Goal: Task Accomplishment & Management: Use online tool/utility

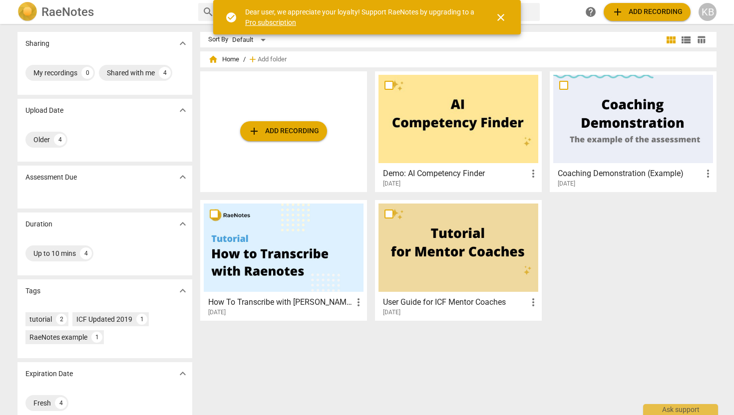
click at [299, 132] on span "add Add recording" at bounding box center [283, 131] width 71 height 12
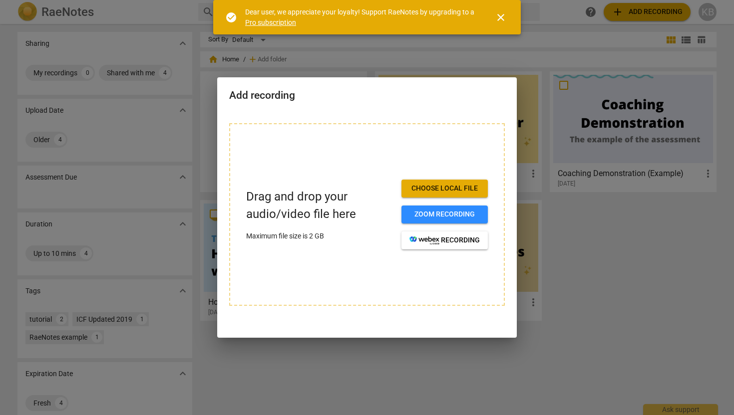
click at [449, 182] on button "Choose local file" at bounding box center [444, 189] width 86 height 18
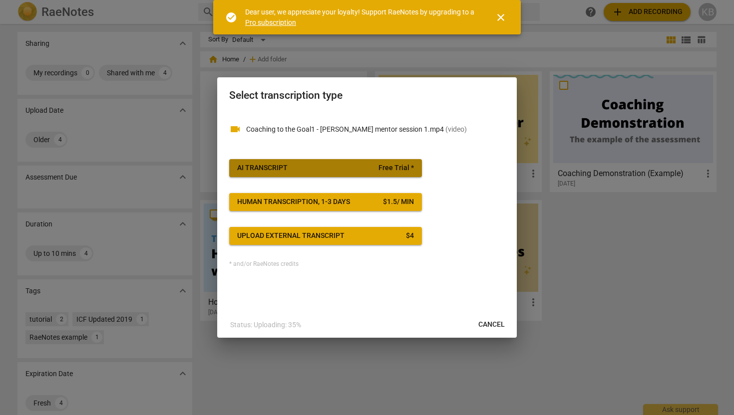
click at [391, 167] on span "Free Trial *" at bounding box center [395, 168] width 35 height 10
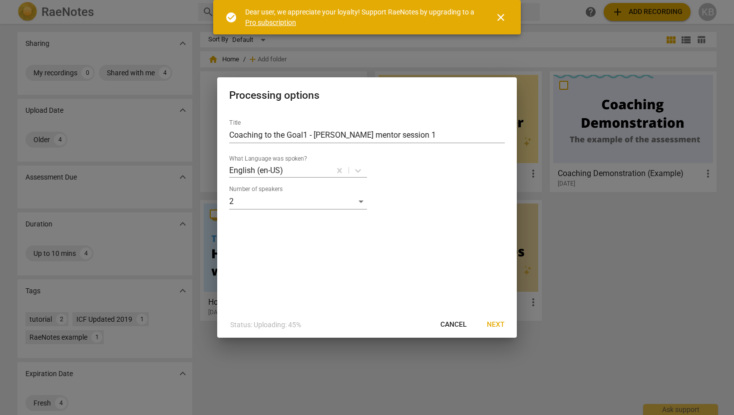
click at [496, 325] on span "Next" at bounding box center [496, 325] width 18 height 10
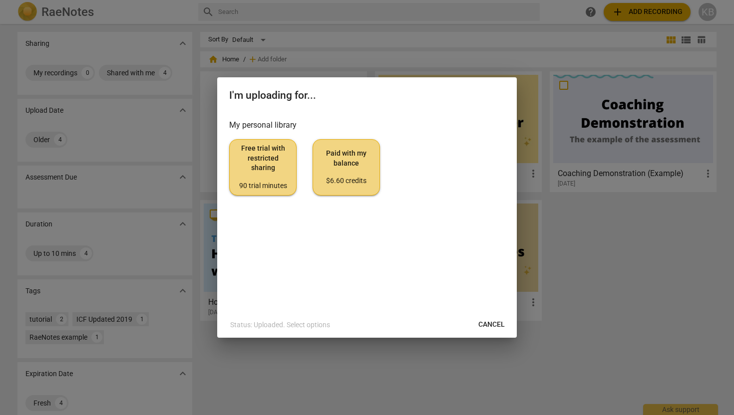
click at [267, 164] on span "Free trial with restricted sharing 90 trial minutes" at bounding box center [263, 167] width 50 height 47
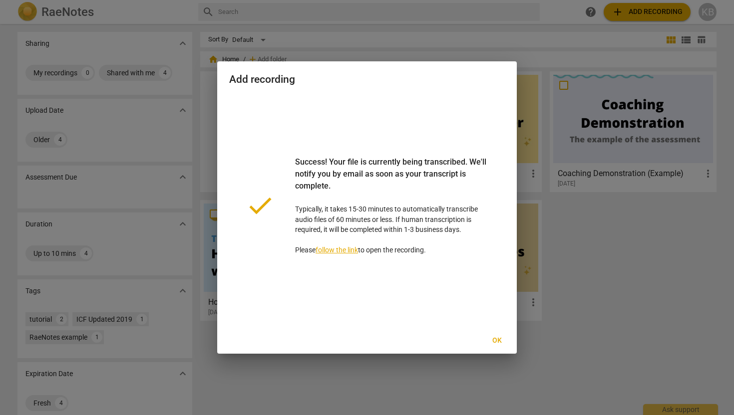
click at [499, 340] on span "Ok" at bounding box center [497, 341] width 16 height 10
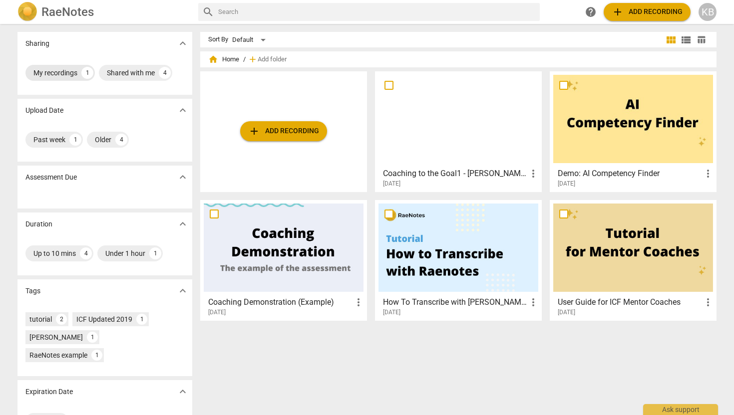
click at [63, 71] on div "My recordings" at bounding box center [55, 73] width 44 height 10
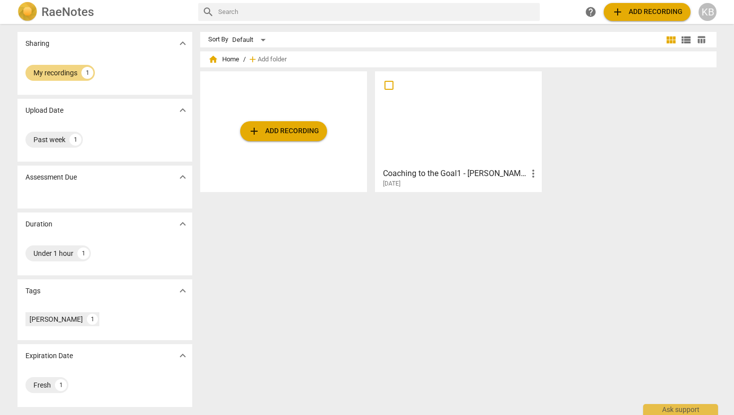
click at [436, 170] on h3 "Coaching to the Goal1 - [PERSON_NAME] mentor session 1" at bounding box center [455, 174] width 144 height 12
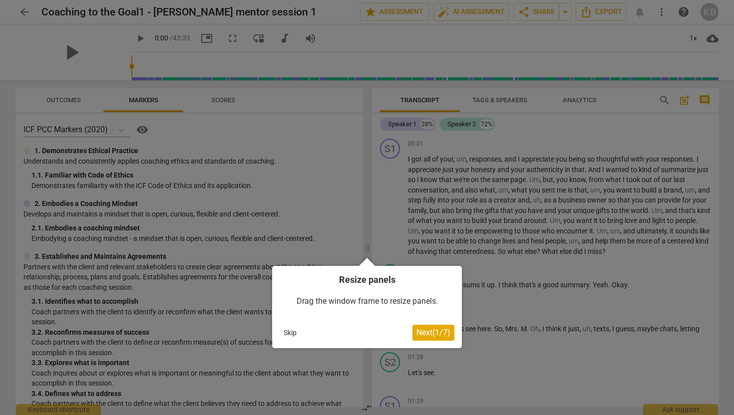
click at [288, 333] on button "Skip" at bounding box center [289, 332] width 21 height 15
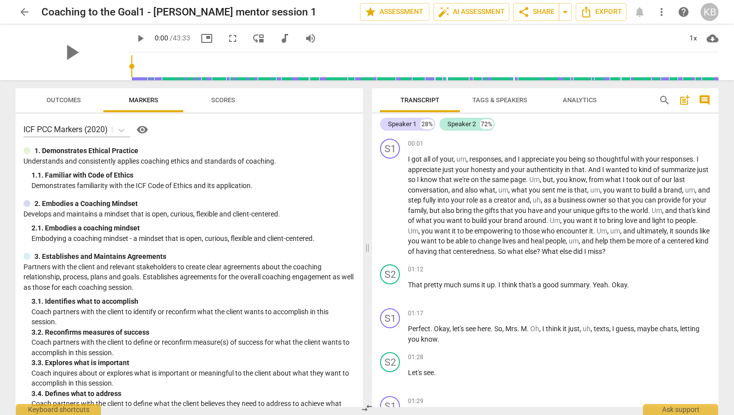
click at [513, 95] on span "Tags & Speakers" at bounding box center [499, 100] width 79 height 13
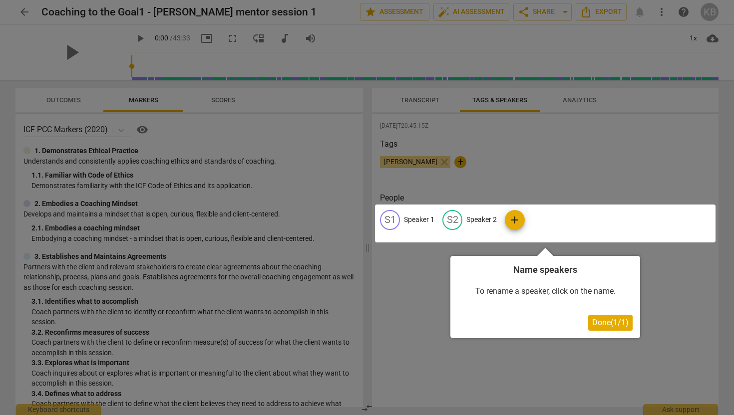
click at [386, 217] on div at bounding box center [545, 224] width 340 height 38
click at [417, 219] on div at bounding box center [545, 224] width 340 height 38
click at [592, 322] on span "Done ( 1 / 1 )" at bounding box center [610, 322] width 36 height 9
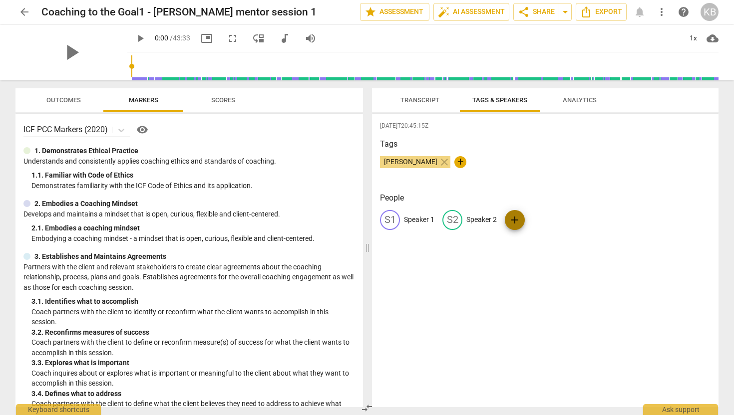
click at [514, 219] on span "add" at bounding box center [514, 220] width 12 height 12
click at [608, 220] on span "delete" at bounding box center [613, 220] width 10 height 10
click at [423, 102] on span "Transcript" at bounding box center [419, 99] width 39 height 7
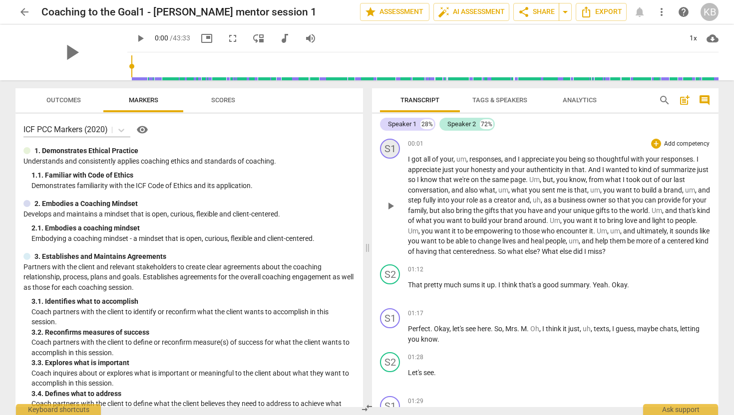
click at [390, 151] on div "S1" at bounding box center [390, 149] width 20 height 20
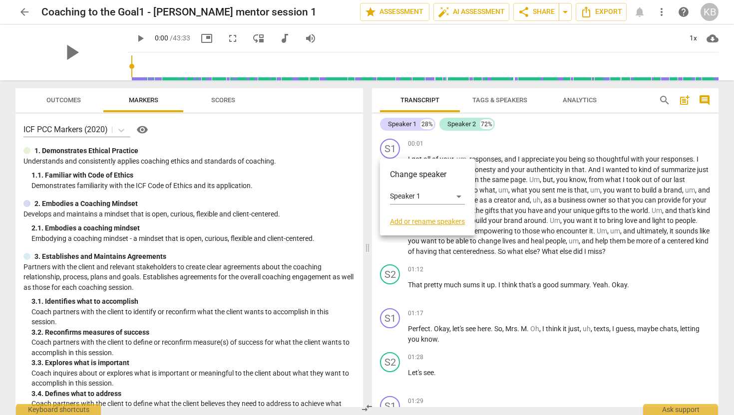
click at [449, 223] on link "Add or rename speakers" at bounding box center [427, 222] width 75 height 8
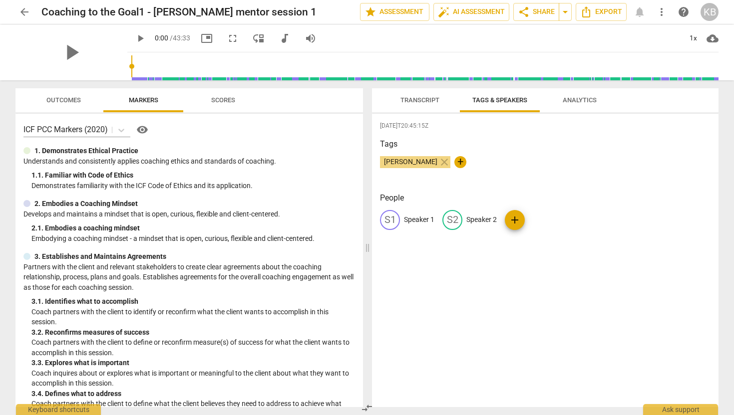
click at [416, 161] on span "[PERSON_NAME]" at bounding box center [410, 162] width 61 height 8
click at [454, 158] on span "+" at bounding box center [460, 162] width 12 height 12
type input "A"
type input "Client"
click at [525, 185] on div "[DATE]T20:45:15Z Tags [PERSON_NAME] close Client check People S1 Speaker 1 S2 S…" at bounding box center [545, 260] width 346 height 293
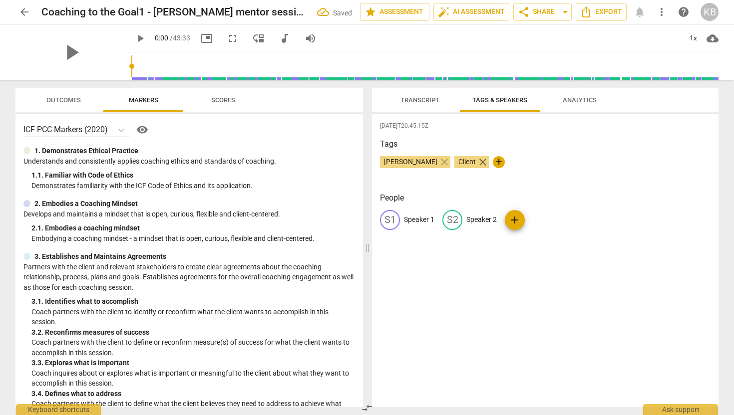
click at [477, 162] on span "close" at bounding box center [483, 162] width 12 height 12
click at [419, 101] on span "Transcript" at bounding box center [419, 99] width 39 height 7
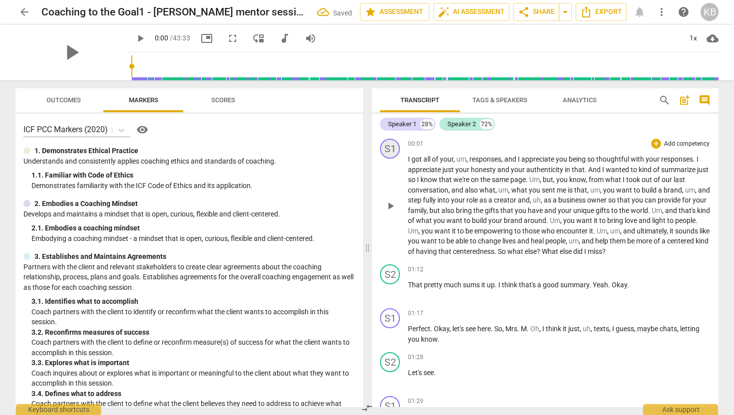
click at [390, 148] on div "S1" at bounding box center [390, 149] width 20 height 20
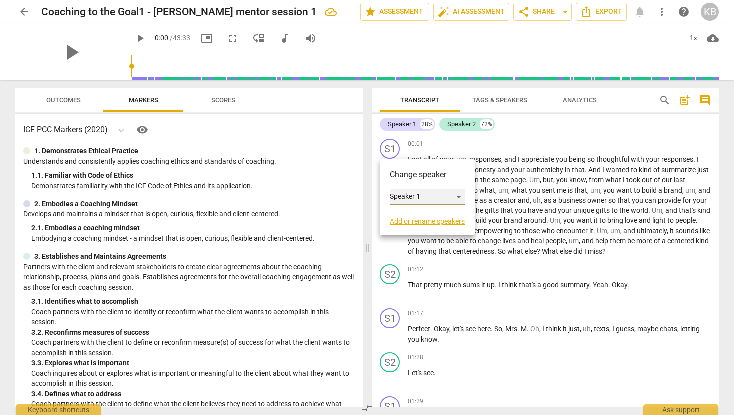
click at [459, 199] on div "Speaker 1" at bounding box center [427, 197] width 75 height 16
click at [459, 199] on li "Speaker 1" at bounding box center [428, 196] width 76 height 19
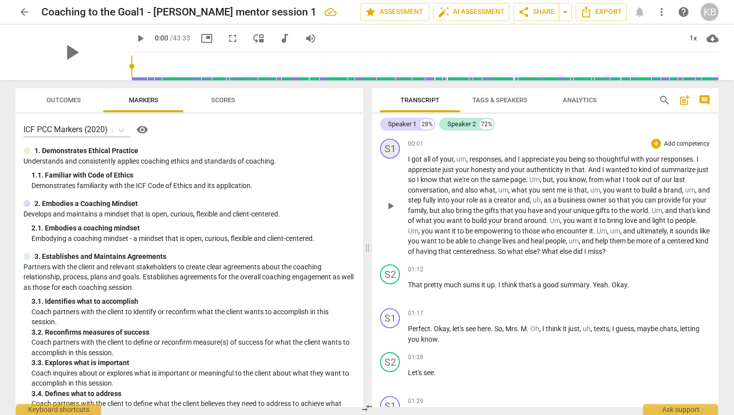
click at [393, 145] on div "S1" at bounding box center [390, 149] width 20 height 20
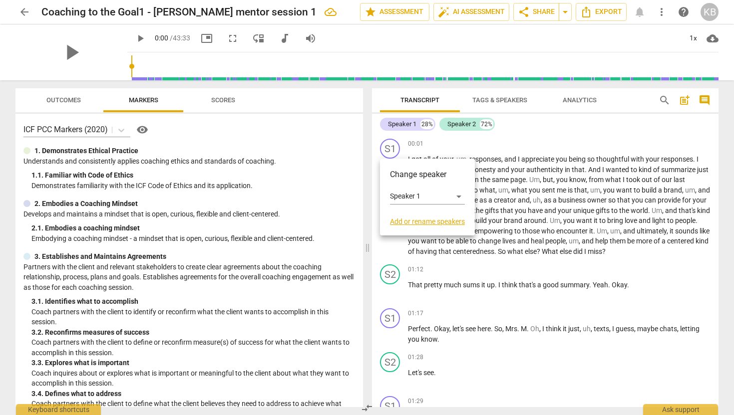
click at [414, 222] on link "Add or rename speakers" at bounding box center [427, 222] width 75 height 8
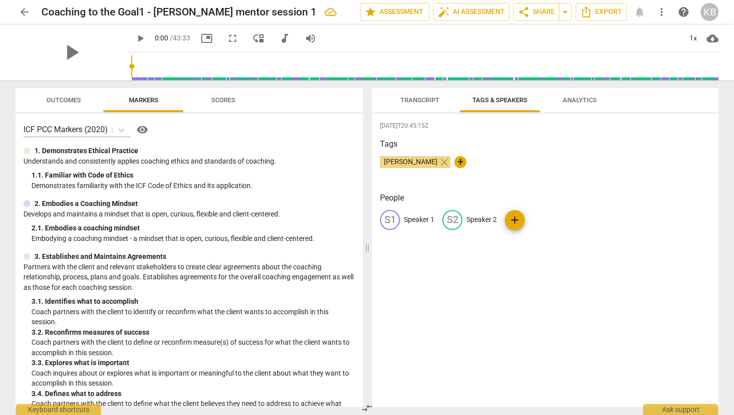
click at [408, 219] on p "Speaker 1" at bounding box center [419, 220] width 30 height 10
type input "Coach"
click at [535, 219] on p "Speaker 2" at bounding box center [546, 220] width 30 height 10
type input "Client"
click at [569, 177] on div "Tags [PERSON_NAME] close +" at bounding box center [545, 161] width 330 height 46
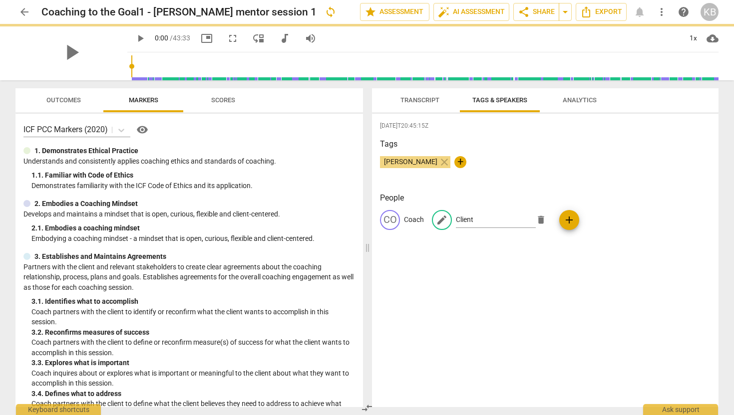
click at [500, 152] on div "Tags [PERSON_NAME] close +" at bounding box center [545, 161] width 330 height 46
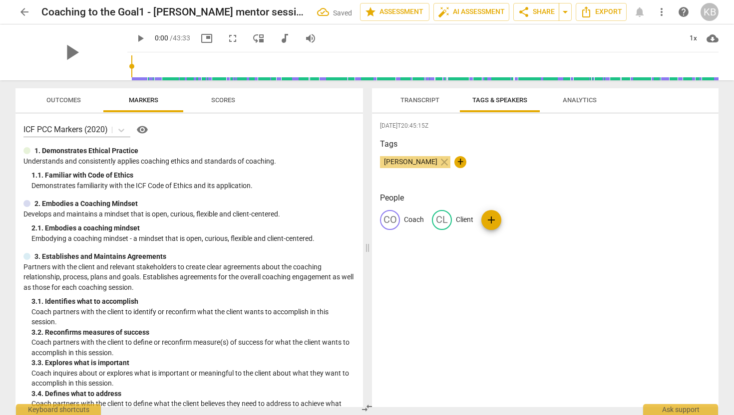
click at [417, 103] on span "Transcript" at bounding box center [419, 99] width 39 height 7
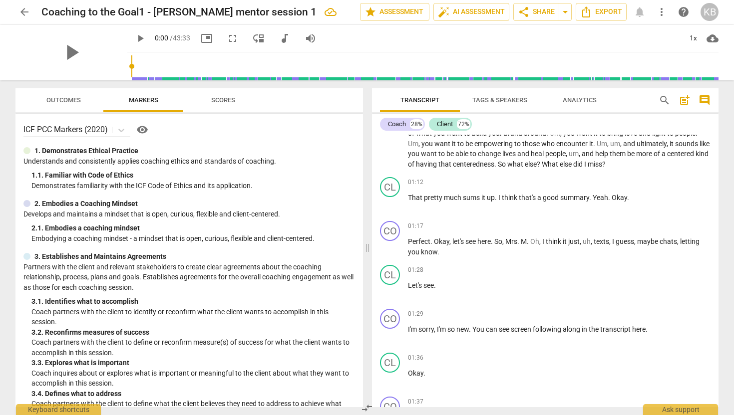
scroll to position [88, 0]
click at [390, 248] on span "play_arrow" at bounding box center [390, 247] width 12 height 12
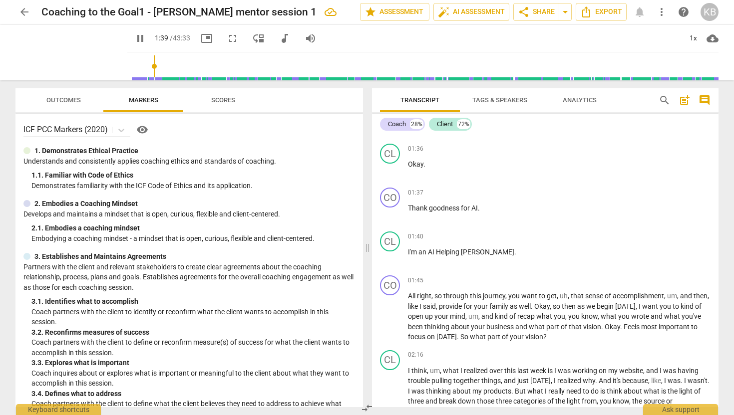
scroll to position [303, 0]
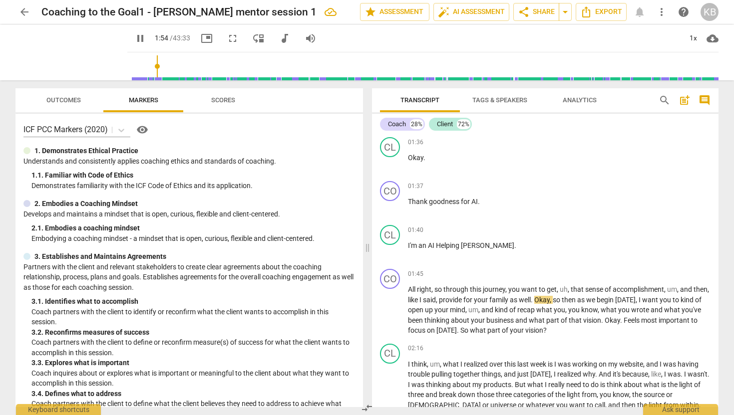
click at [578, 97] on span "Analytics" at bounding box center [579, 99] width 34 height 7
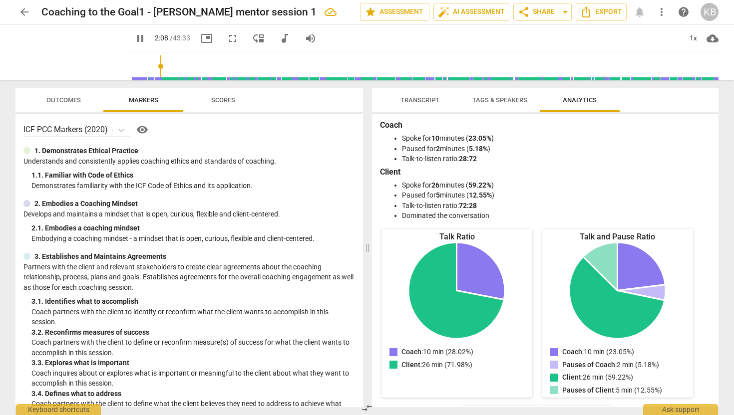
scroll to position [0, 0]
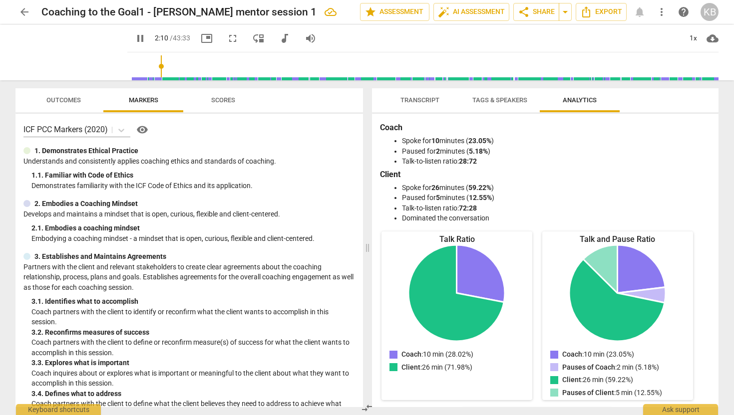
click at [503, 102] on span "Tags & Speakers" at bounding box center [499, 99] width 55 height 7
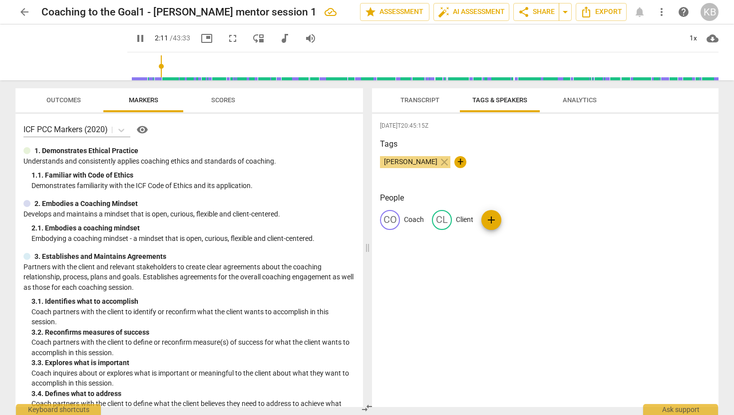
click at [423, 98] on span "Transcript" at bounding box center [419, 99] width 39 height 7
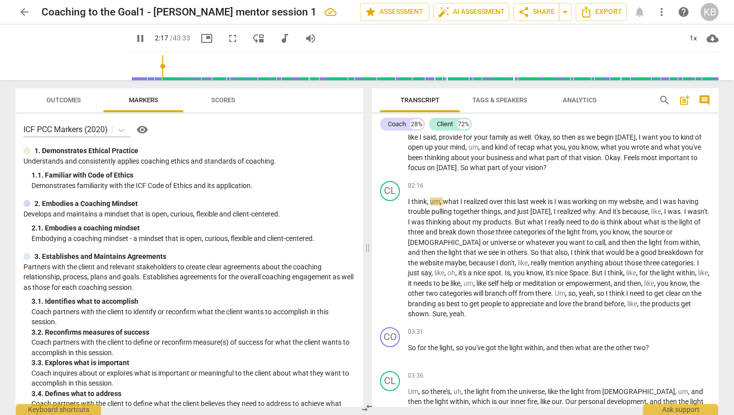
scroll to position [473, 0]
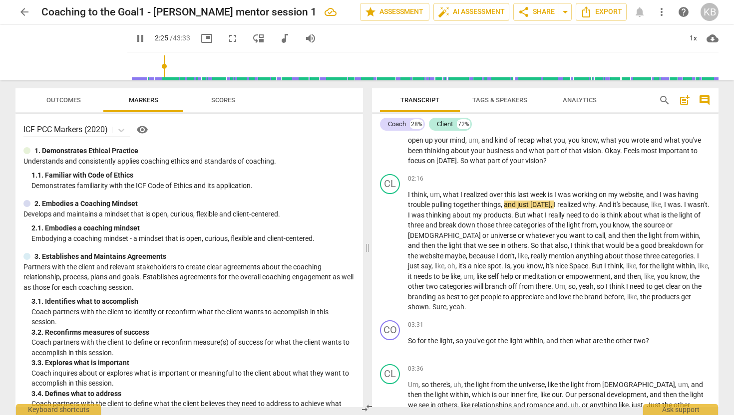
click at [220, 100] on span "Scores" at bounding box center [223, 99] width 24 height 7
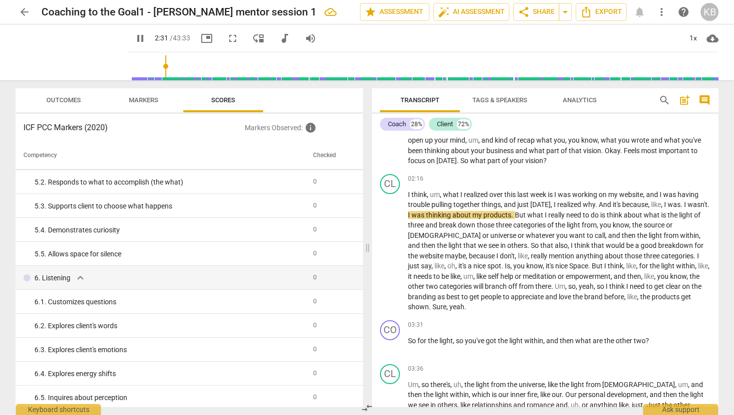
scroll to position [0, 0]
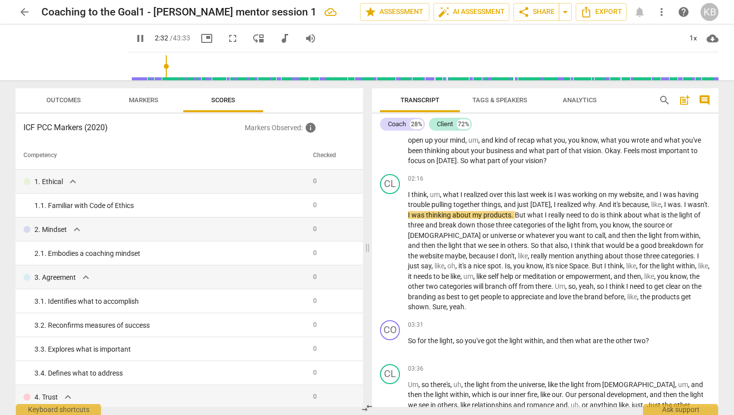
click at [149, 102] on span "Markers" at bounding box center [143, 99] width 29 height 7
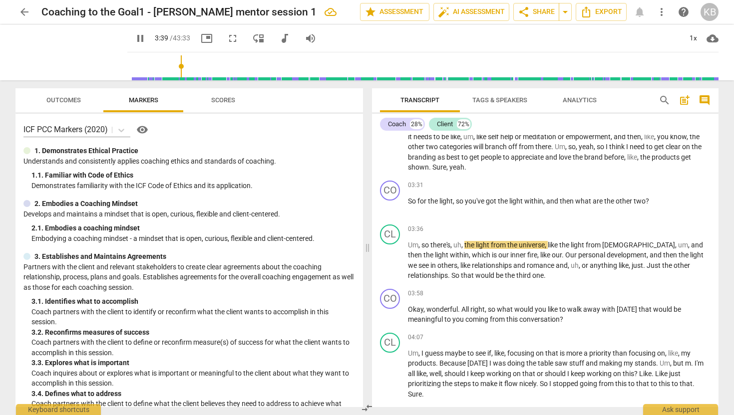
scroll to position [614, 0]
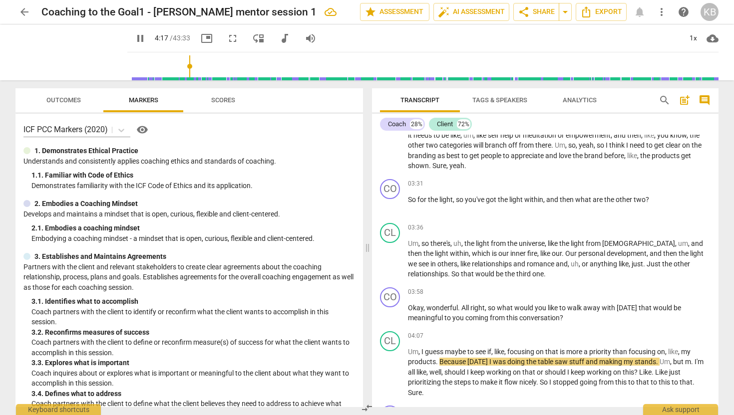
click at [134, 38] on span "pause" at bounding box center [140, 38] width 12 height 12
click at [134, 36] on span "play_arrow" at bounding box center [140, 38] width 12 height 12
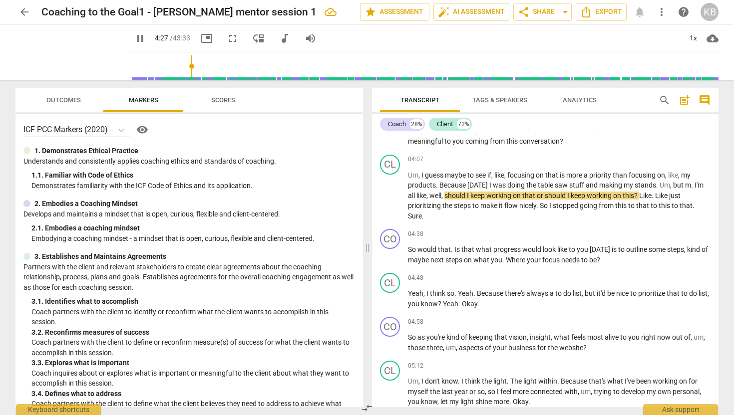
scroll to position [791, 0]
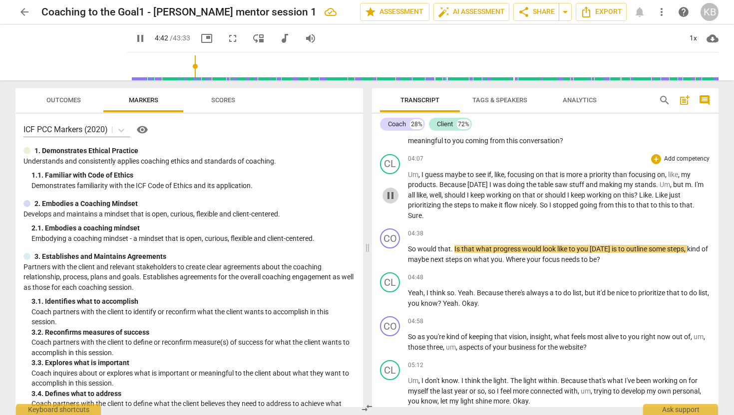
click at [392, 196] on span "pause" at bounding box center [390, 196] width 12 height 12
drag, startPoint x: 427, startPoint y: 216, endPoint x: 407, endPoint y: 216, distance: 19.5
click at [408, 216] on p "Um , I guess maybe to see if , like , focusing on that is more a priority than …" at bounding box center [559, 195] width 302 height 51
click at [433, 203] on div "+" at bounding box center [433, 203] width 10 height 10
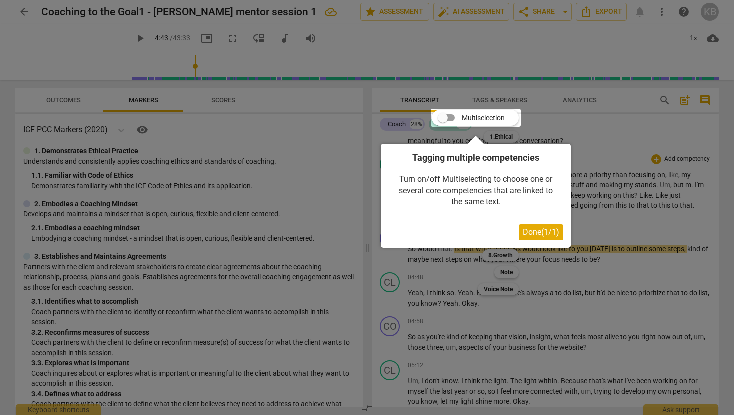
click at [545, 229] on span "Done ( 1 / 1 )" at bounding box center [540, 232] width 36 height 9
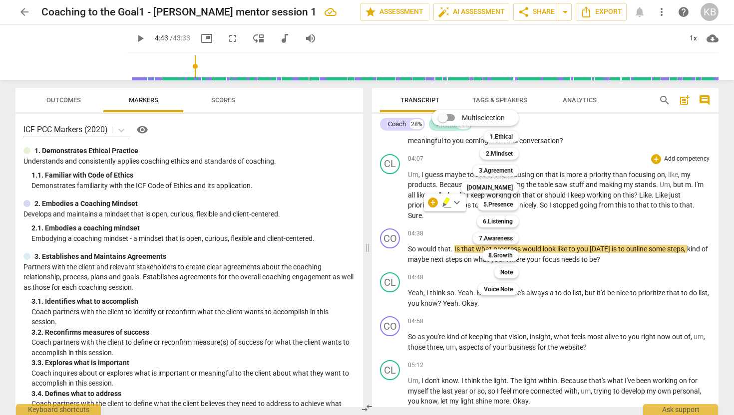
click at [460, 202] on div "Multiselection m 1.Ethical 1 2.Mindset 2 3.Agreement 3 [DOMAIN_NAME] 4 5.Presen…" at bounding box center [483, 202] width 110 height 191
click at [456, 203] on div "Multiselection m 1.Ethical 1 2.Mindset 2 3.Agreement 3 [DOMAIN_NAME] 4 5.Presen…" at bounding box center [483, 202] width 110 height 191
click at [448, 203] on div "Multiselection m 1.Ethical 1 2.Mindset 2 3.Agreement 3 [DOMAIN_NAME] 4 5.Presen…" at bounding box center [483, 202] width 110 height 191
click at [445, 202] on div "Multiselection m 1.Ethical 1 2.Mindset 2 3.Agreement 3 [DOMAIN_NAME] 4 5.Presen…" at bounding box center [483, 202] width 110 height 191
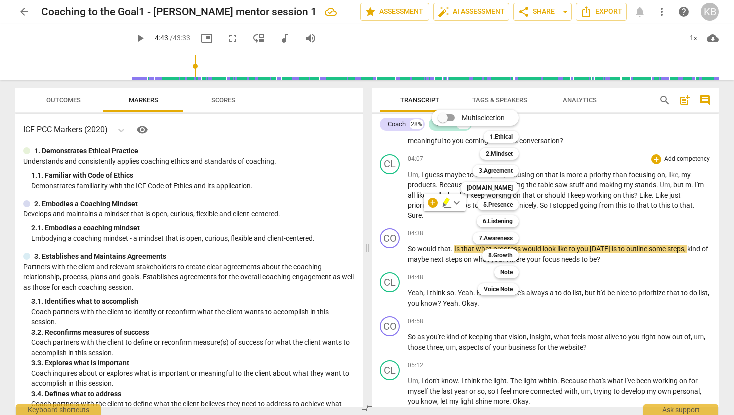
click at [445, 232] on div "Multiselection m 1.Ethical 1 2.Mindset 2 3.Agreement 3 [DOMAIN_NAME] 4 5.Presen…" at bounding box center [483, 202] width 110 height 191
click at [427, 218] on div at bounding box center [367, 207] width 734 height 415
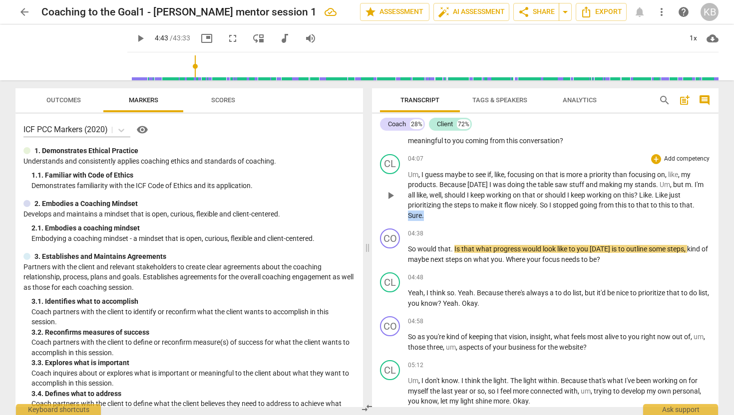
drag, startPoint x: 426, startPoint y: 217, endPoint x: 408, endPoint y: 216, distance: 18.0
click at [408, 216] on p "Um , I guess maybe to see if , like , focusing on that is more a priority than …" at bounding box center [559, 195] width 302 height 51
click at [456, 204] on span "keyboard_arrow_down" at bounding box center [457, 203] width 12 height 12
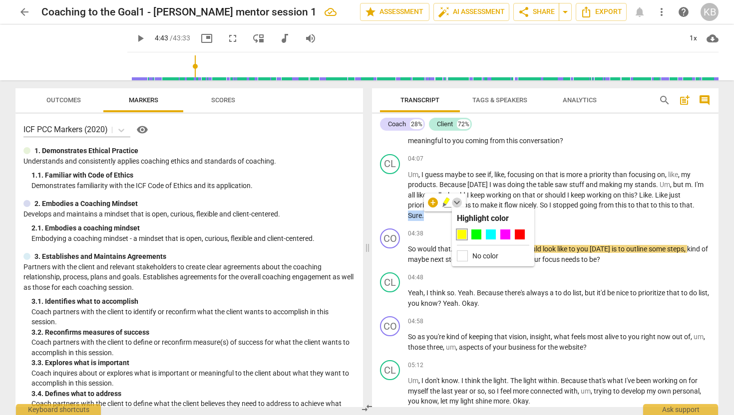
click at [456, 204] on span "keyboard_arrow_down" at bounding box center [457, 203] width 12 height 12
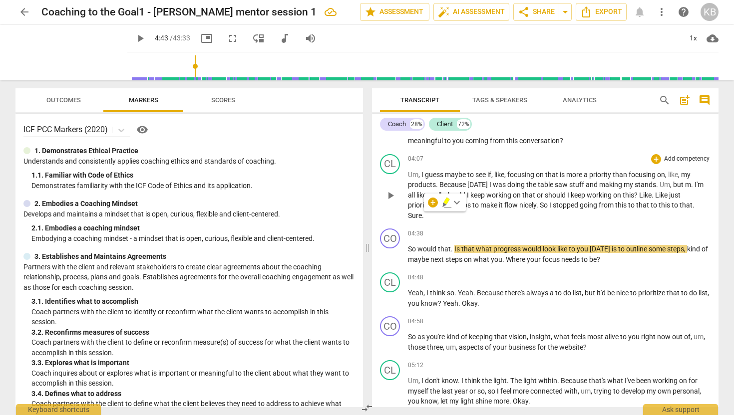
click at [514, 202] on span "flow" at bounding box center [511, 205] width 15 height 8
drag, startPoint x: 427, startPoint y: 215, endPoint x: 409, endPoint y: 213, distance: 18.6
click at [409, 213] on p "Um , I guess maybe to see if , like , focusing on that is more a priority than …" at bounding box center [559, 195] width 302 height 51
click at [134, 36] on span "play_arrow" at bounding box center [140, 38] width 12 height 12
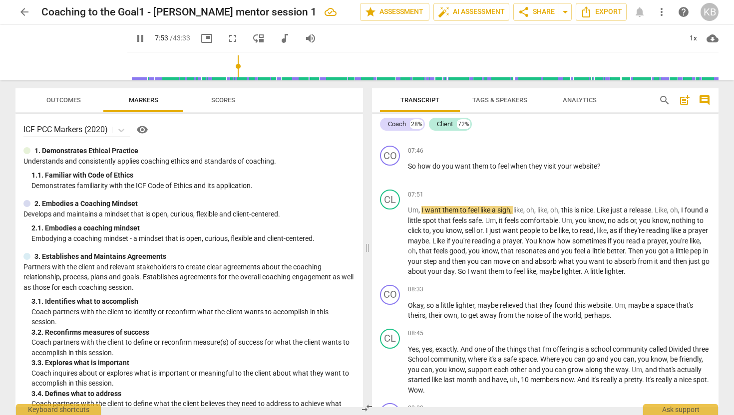
scroll to position [1598, 0]
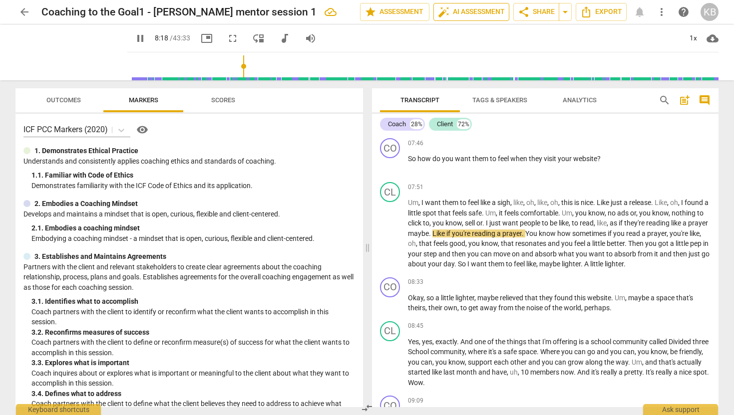
click at [471, 13] on span "auto_fix_high AI Assessment" at bounding box center [471, 12] width 67 height 12
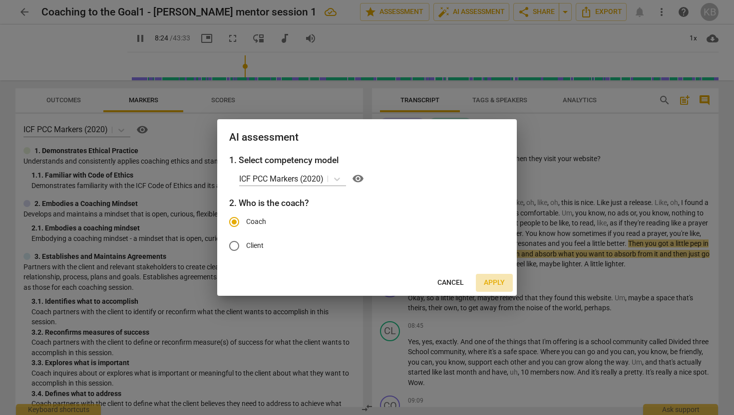
click at [494, 280] on span "Apply" at bounding box center [494, 283] width 21 height 10
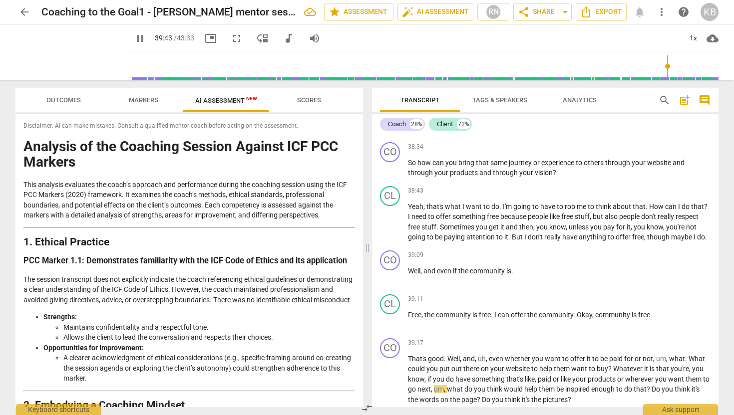
scroll to position [6952, 0]
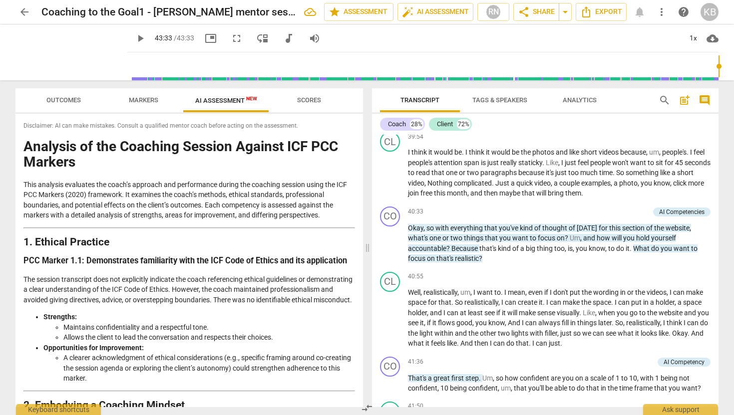
type input "2613"
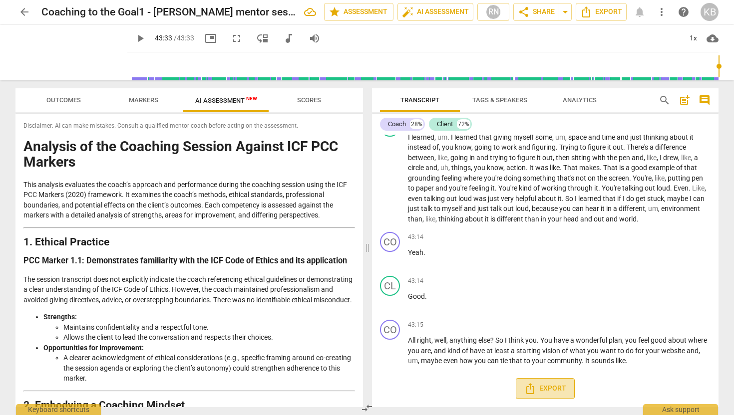
click at [546, 391] on span "Export" at bounding box center [545, 389] width 42 height 12
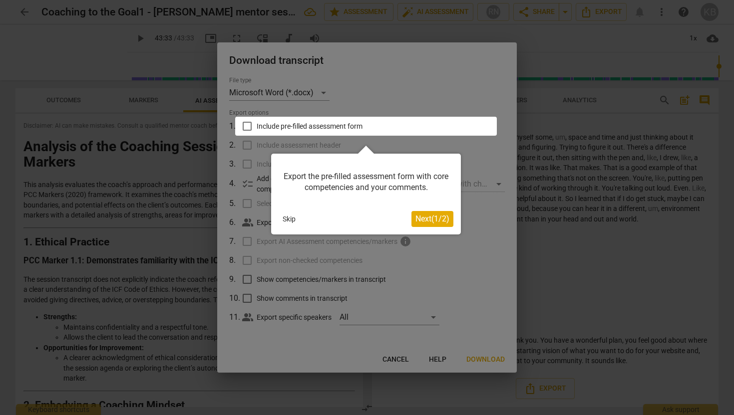
click at [289, 219] on button "Skip" at bounding box center [288, 219] width 21 height 15
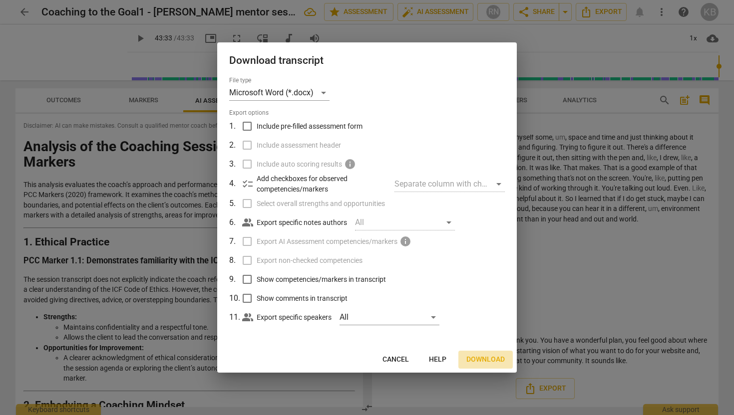
click at [496, 359] on span "Download" at bounding box center [485, 360] width 38 height 10
